Goal: Book appointment/travel/reservation

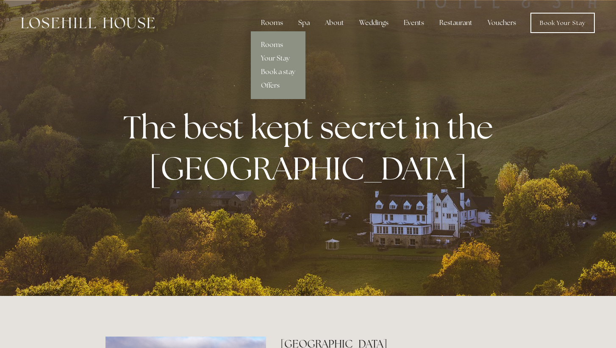
click at [276, 44] on link "Rooms" at bounding box center [278, 45] width 55 height 14
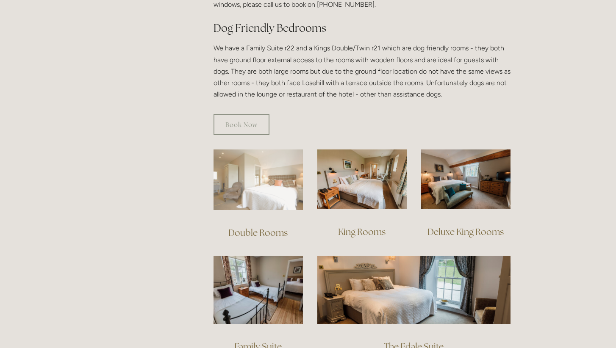
scroll to position [485, 0]
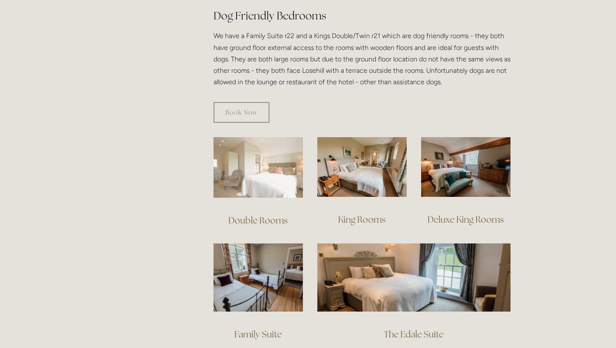
click at [272, 171] on img at bounding box center [257, 167] width 89 height 61
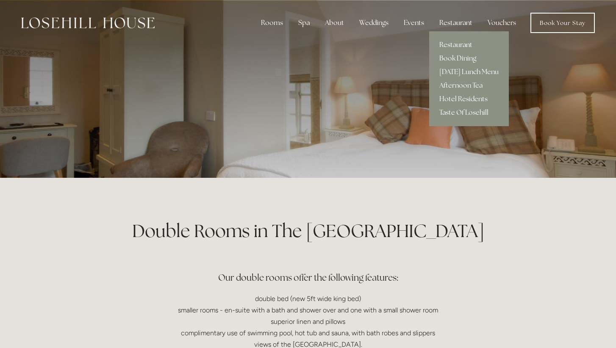
click at [455, 41] on link "Restaurant" at bounding box center [469, 45] width 80 height 14
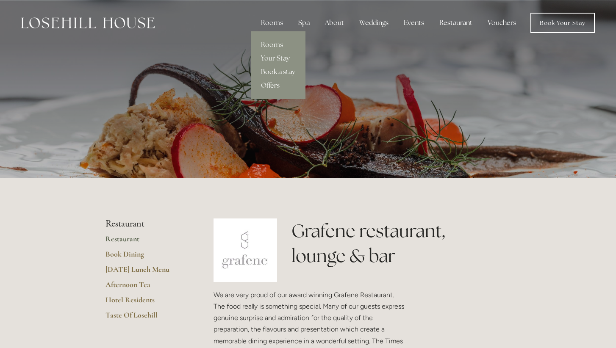
click at [276, 72] on link "Book a stay" at bounding box center [278, 72] width 55 height 14
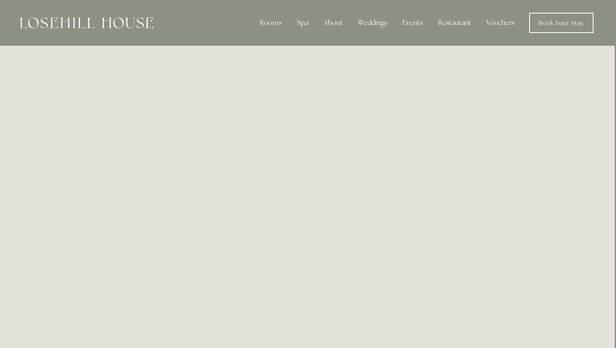
scroll to position [0, 1]
